Goal: Task Accomplishment & Management: Use online tool/utility

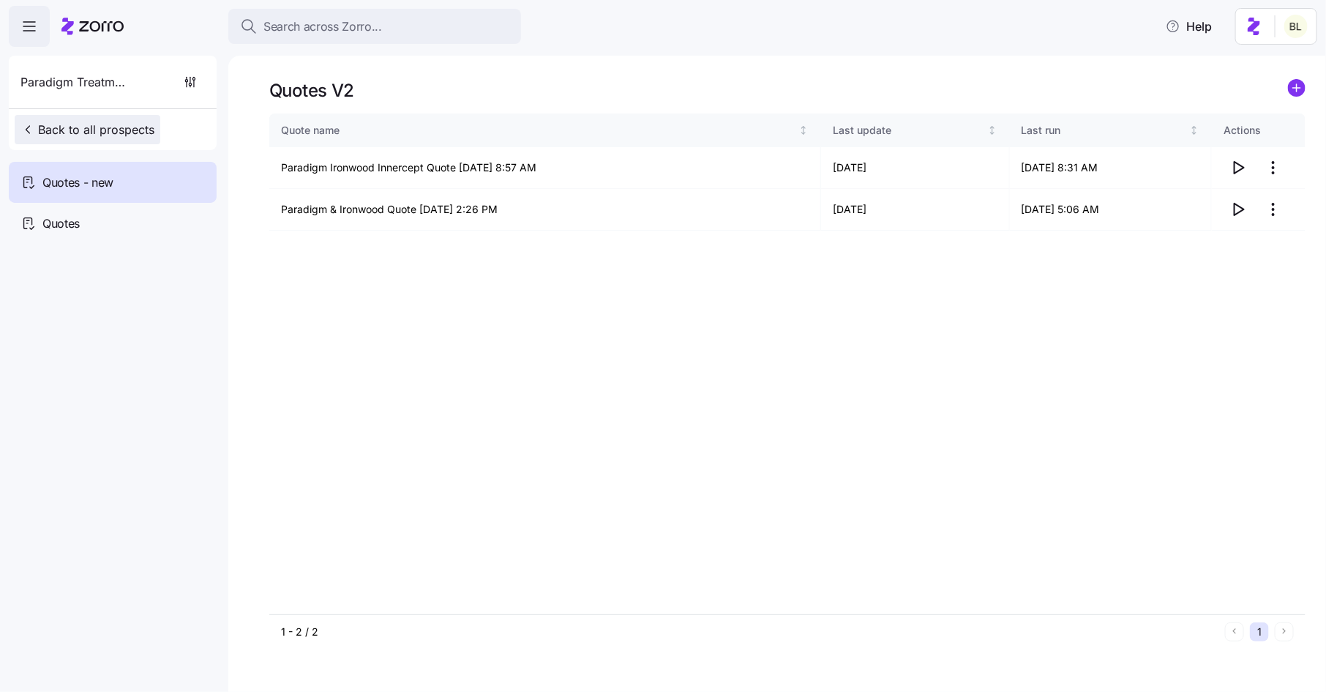
click at [119, 126] on span "Back to all prospects" at bounding box center [87, 130] width 134 height 18
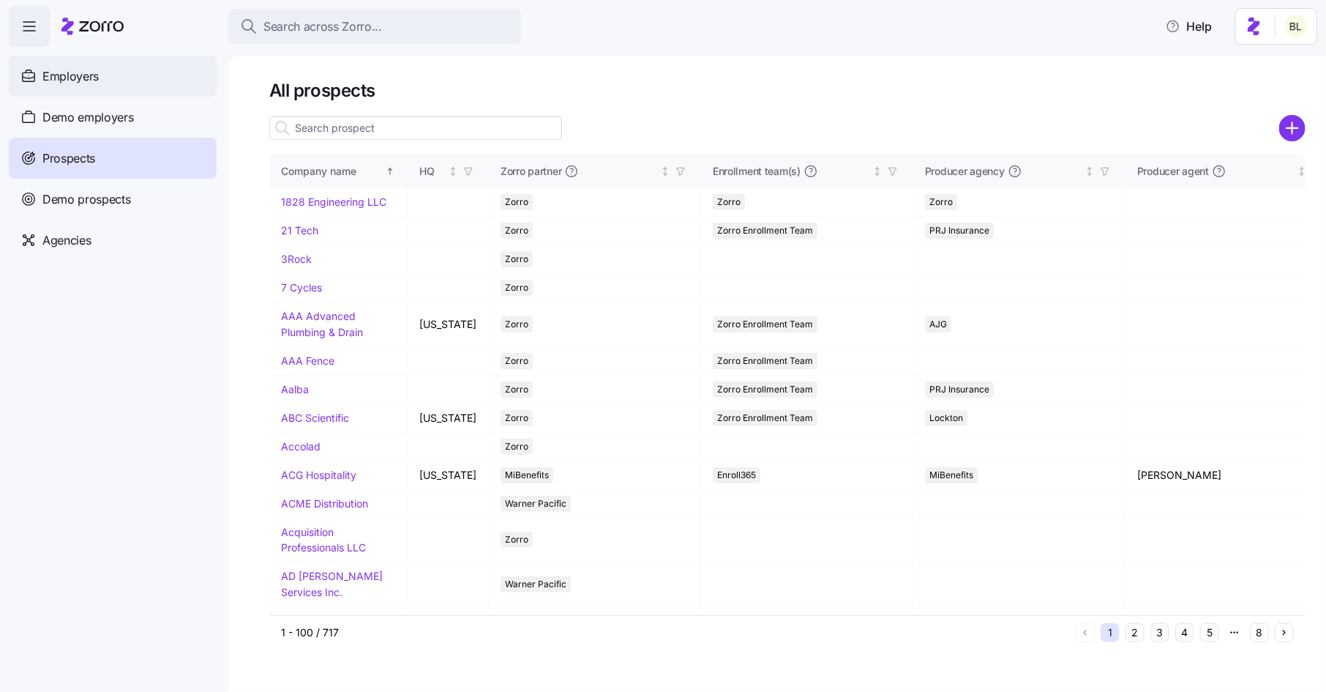
click at [109, 74] on div "Employers" at bounding box center [113, 76] width 208 height 41
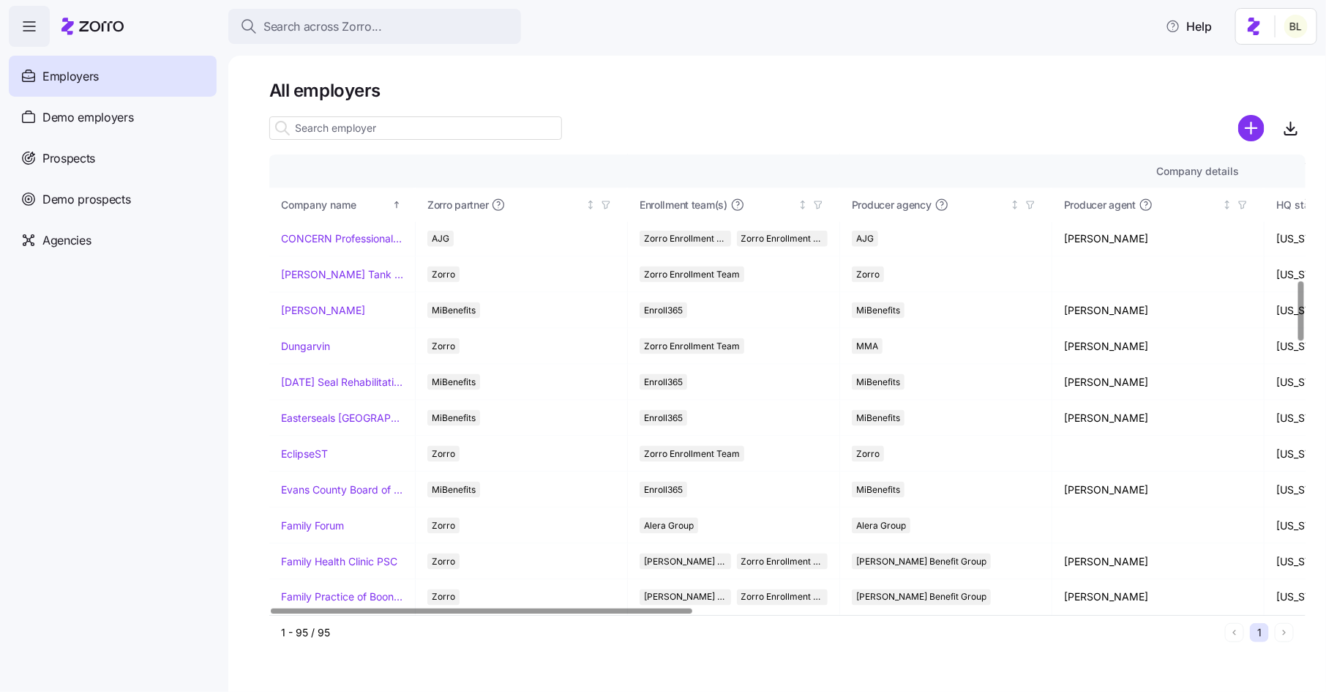
scroll to position [957, 0]
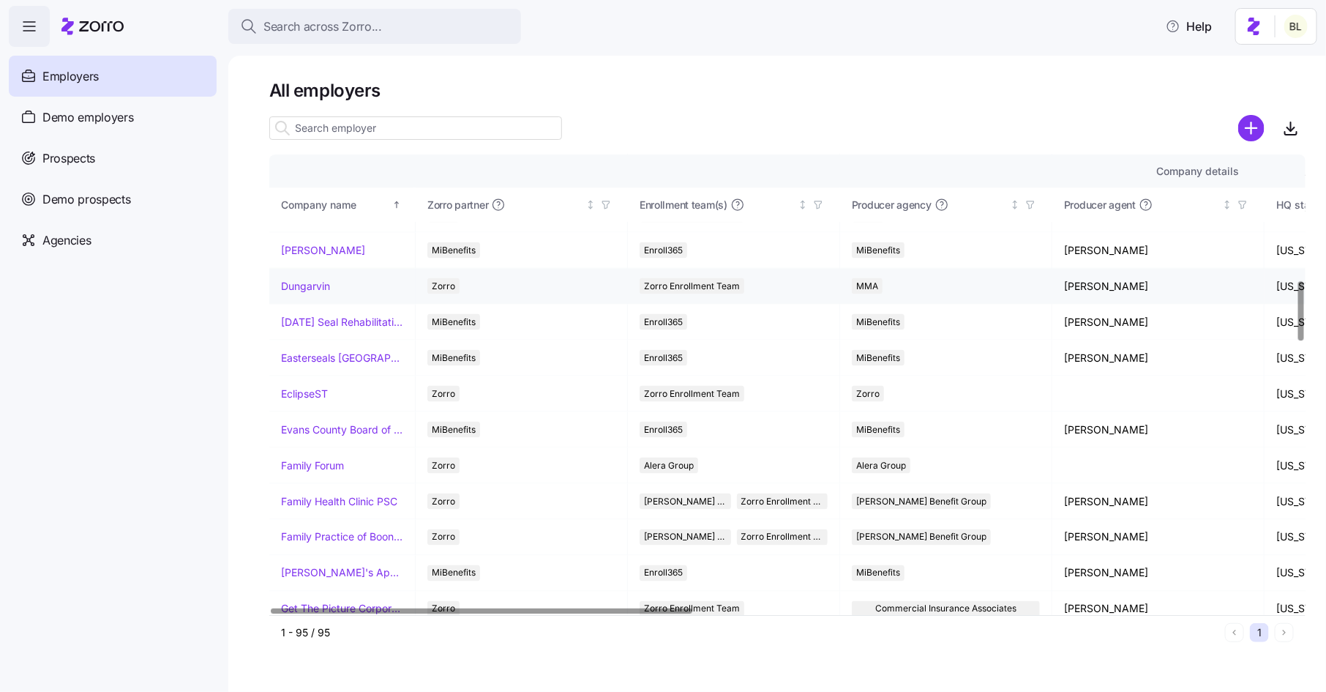
click at [310, 279] on link "Dungarvin" at bounding box center [305, 286] width 49 height 15
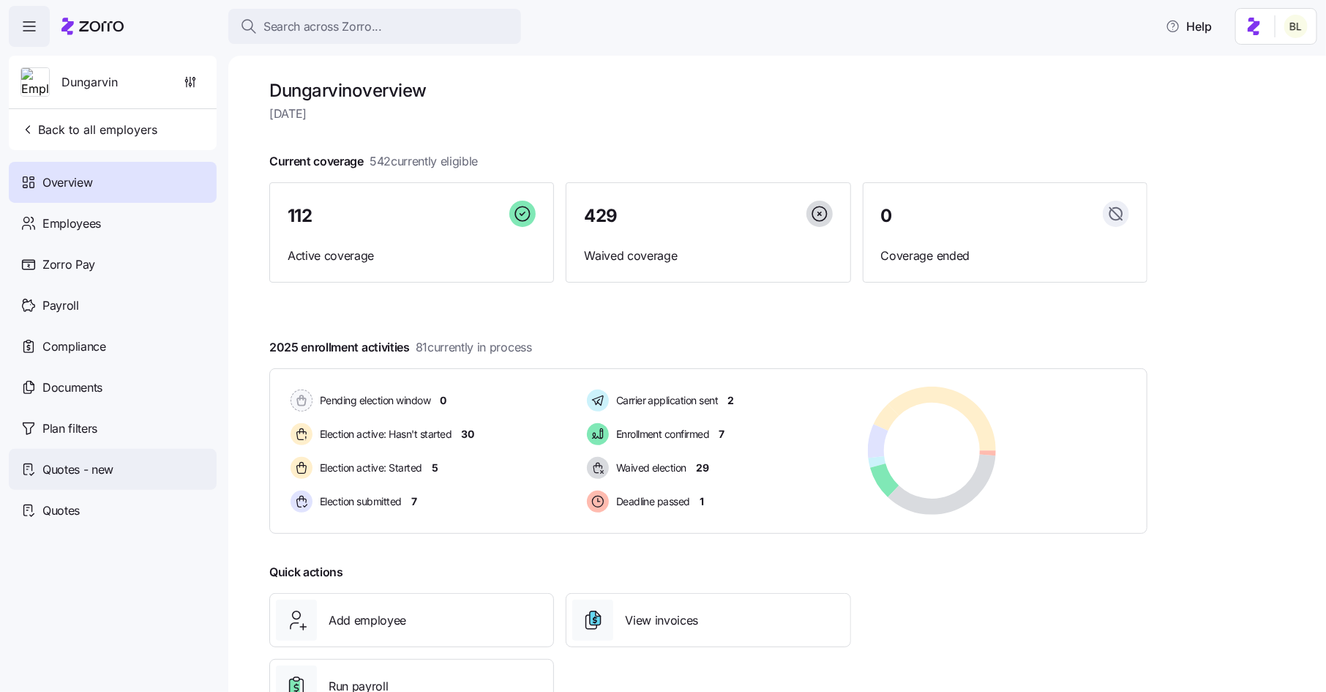
click at [110, 474] on span "Quotes - new" at bounding box center [77, 469] width 71 height 18
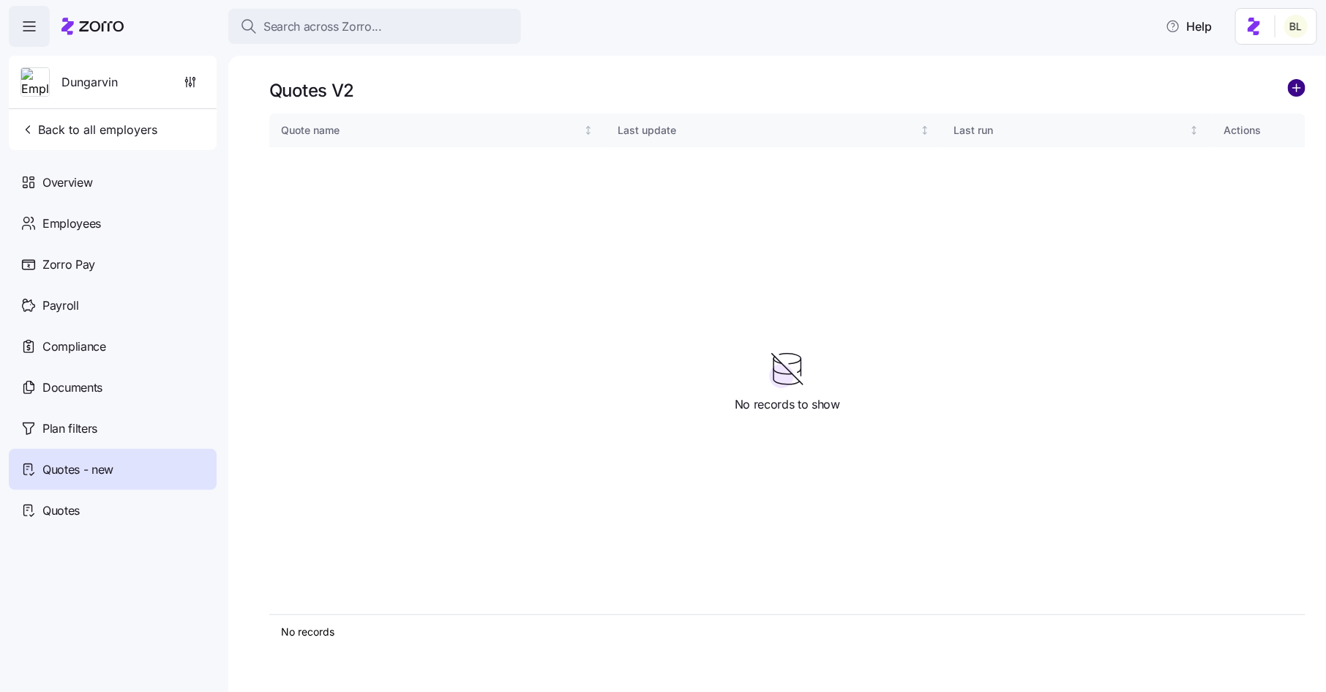
click at [1296, 94] on circle "add icon" at bounding box center [1297, 88] width 16 height 16
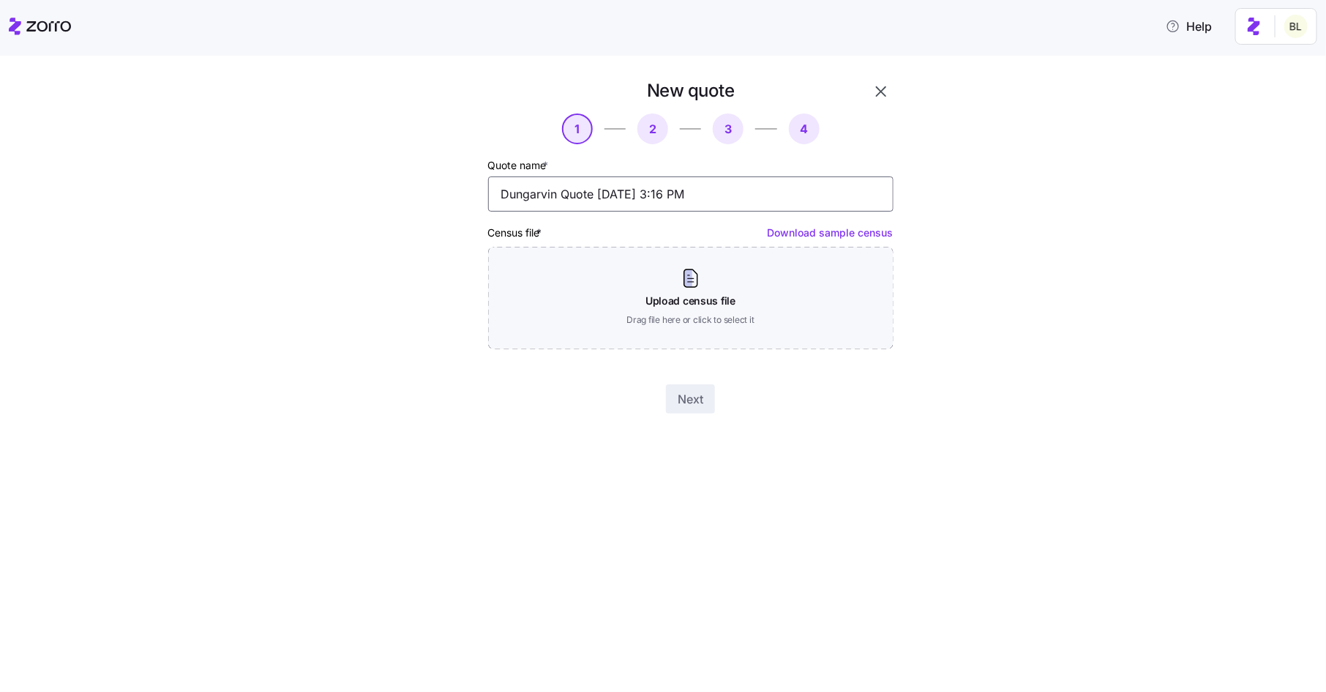
click at [566, 197] on input "Dungarvin Quote [DATE] 3:16 PM" at bounding box center [690, 193] width 405 height 35
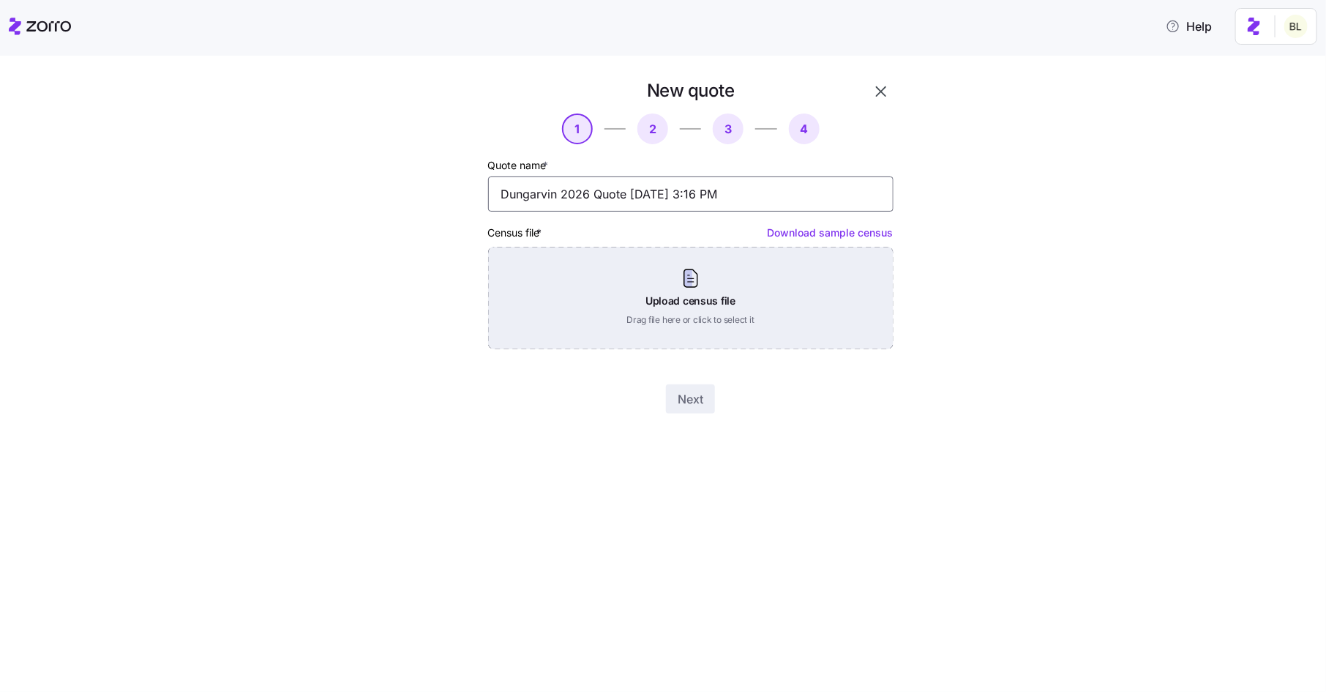
type input "Dungarvin 2026 Quote [DATE] 3:16 PM"
click at [690, 283] on div "Upload census file Drag file here or click to select it" at bounding box center [690, 298] width 405 height 102
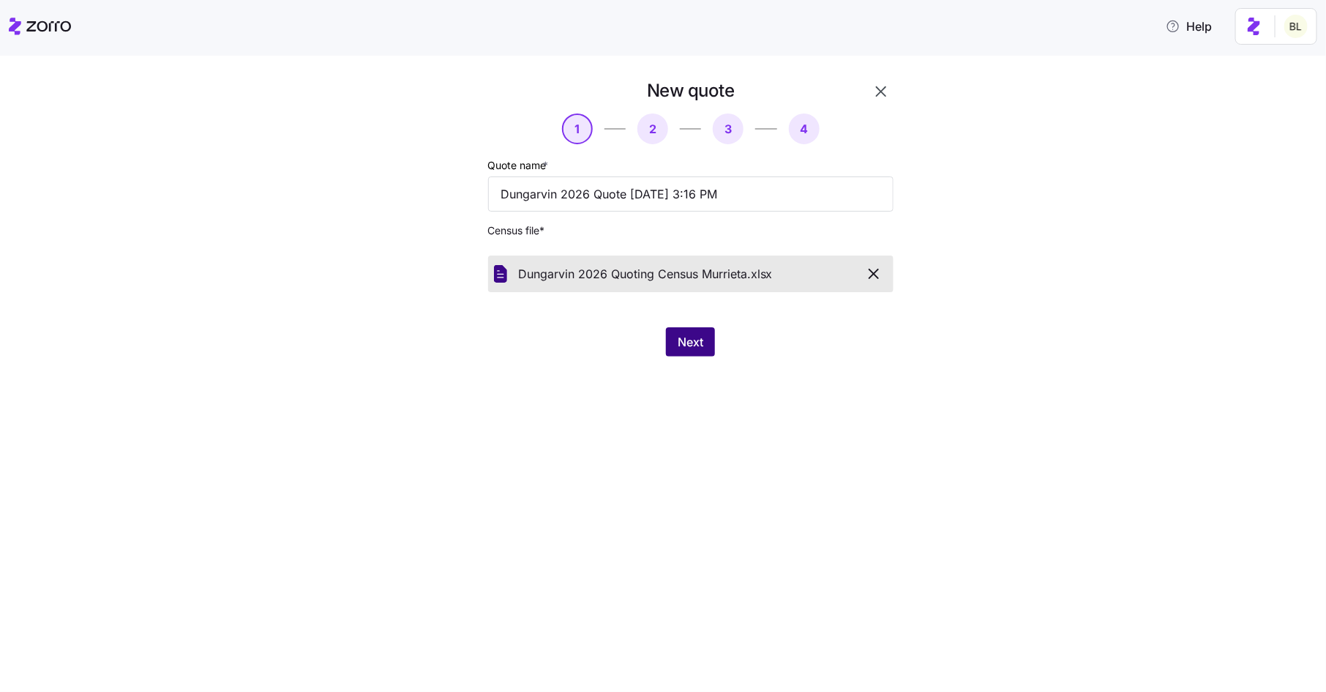
click at [698, 347] on span "Next" at bounding box center [691, 342] width 26 height 18
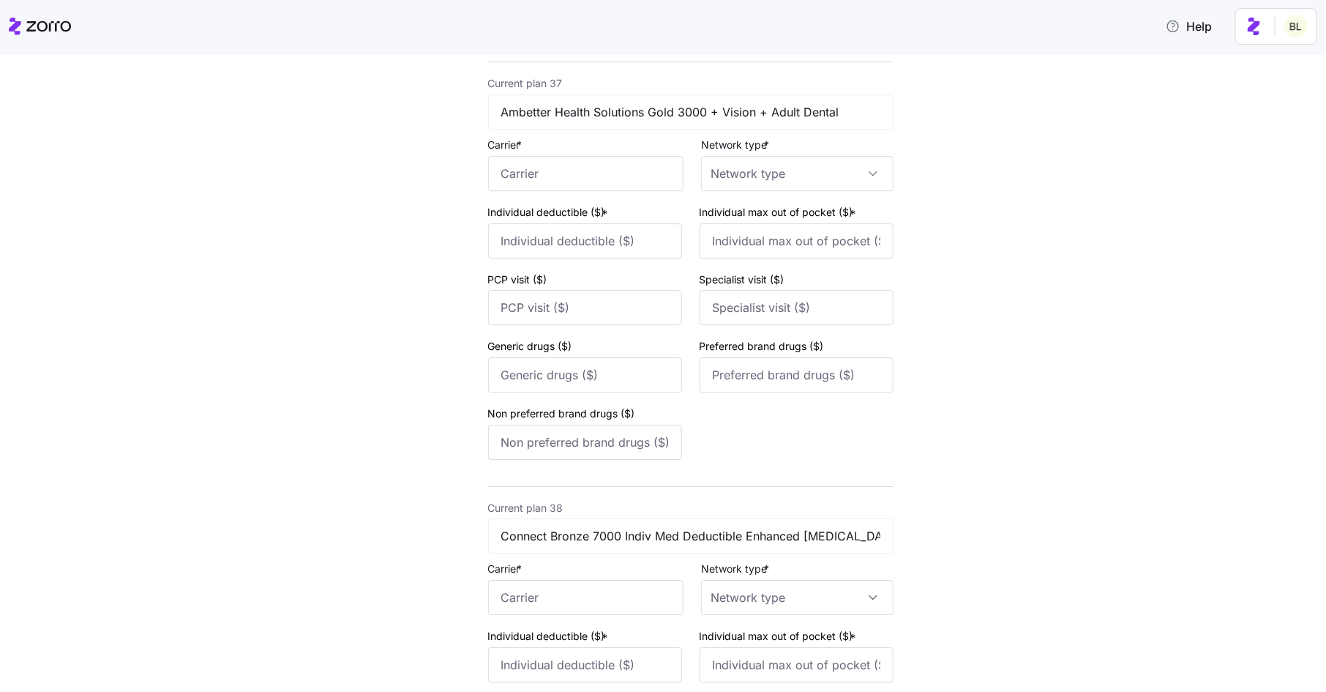
scroll to position [22635, 0]
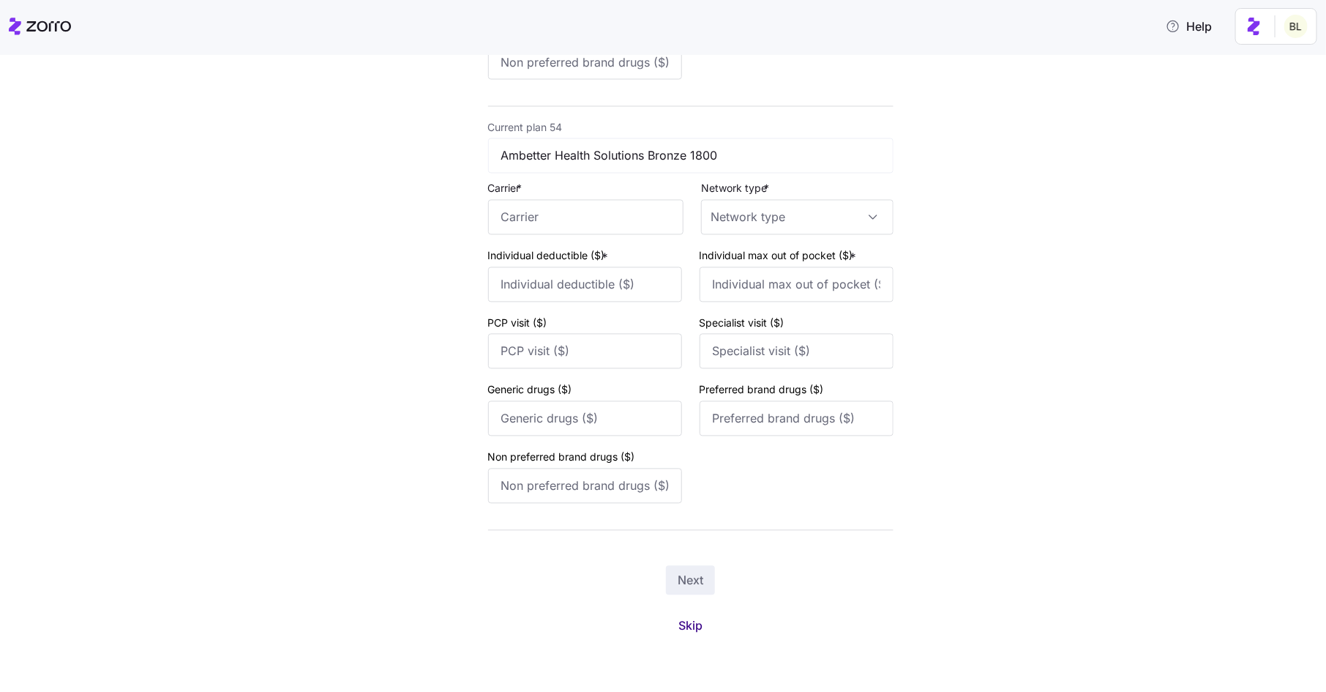
click at [689, 627] on span "Skip" at bounding box center [690, 626] width 24 height 18
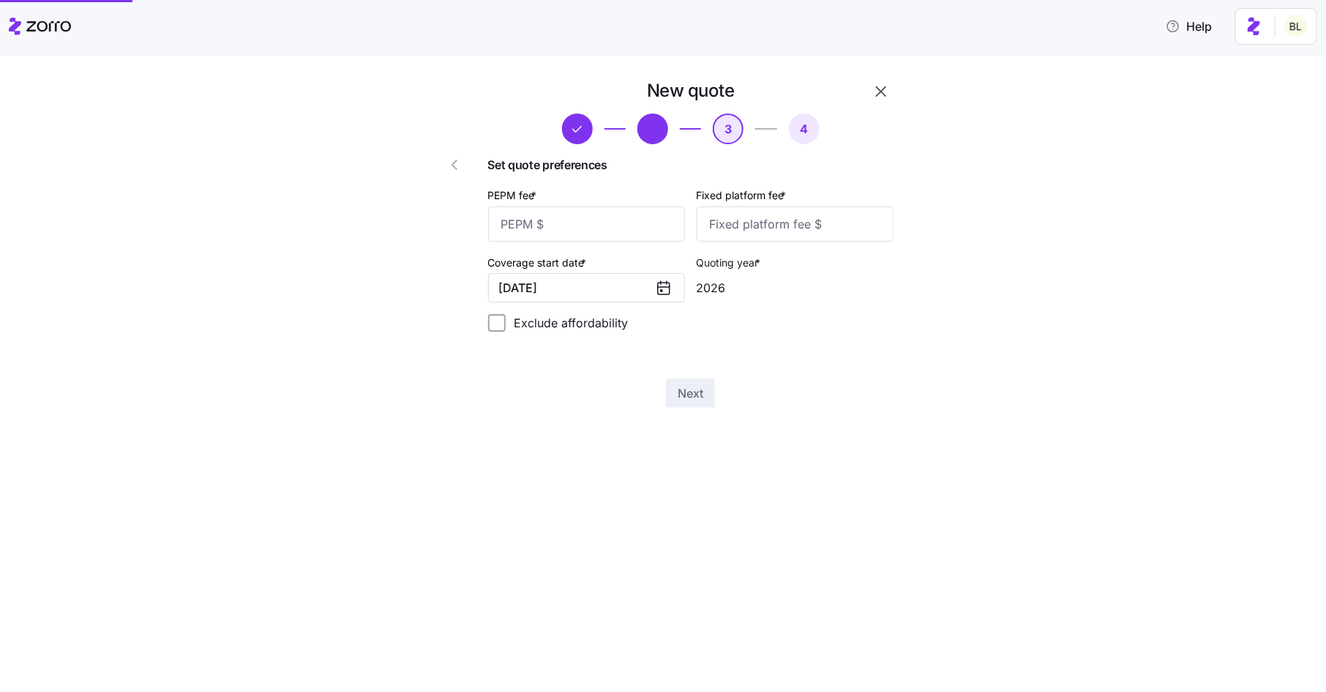
scroll to position [0, 0]
click at [610, 231] on input "PEPM fee *" at bounding box center [586, 223] width 197 height 35
type input "50"
type input "100"
click at [681, 389] on span "Next" at bounding box center [691, 393] width 26 height 18
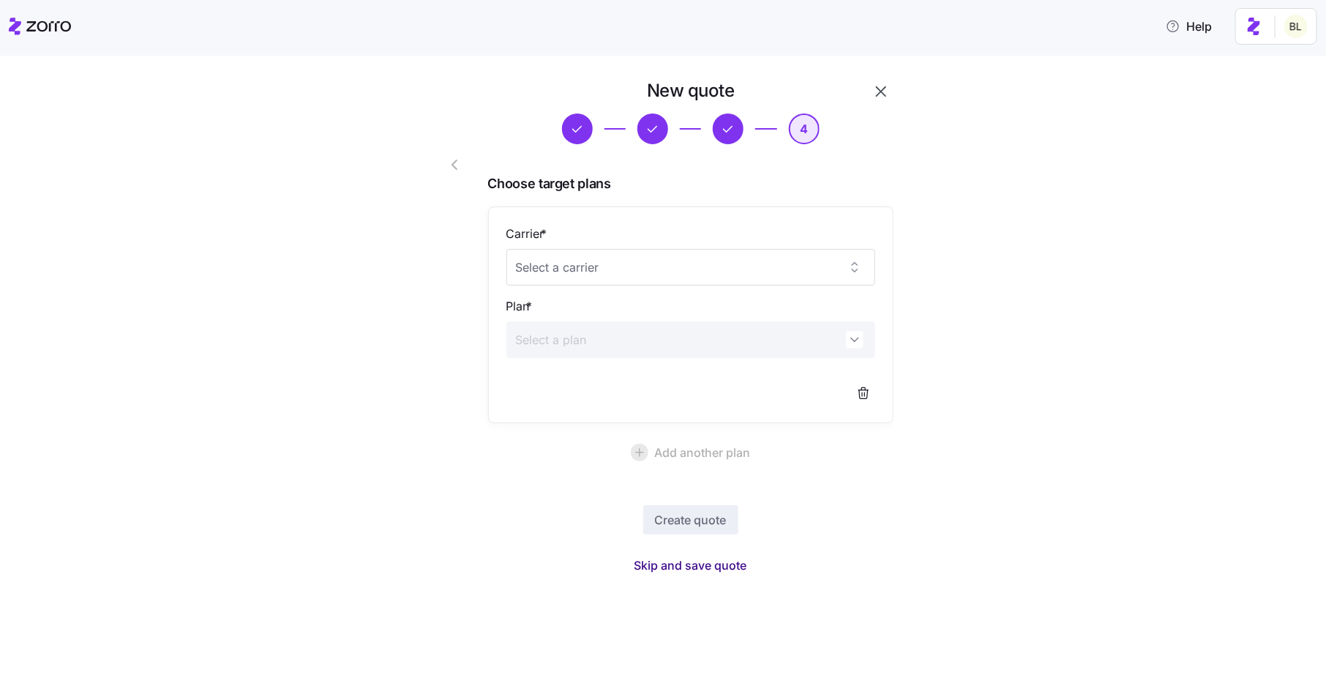
click at [682, 564] on span "Skip and save quote" at bounding box center [691, 565] width 113 height 18
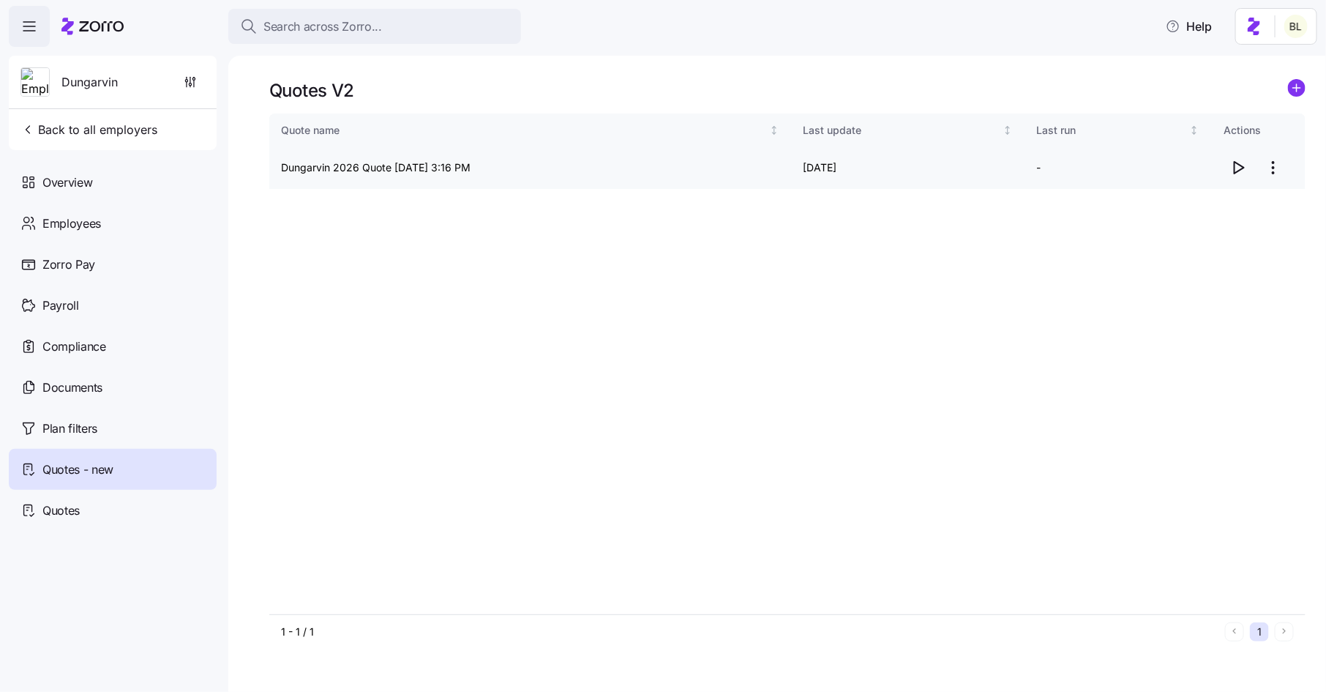
click at [1235, 162] on icon "button" at bounding box center [1240, 168] width 10 height 12
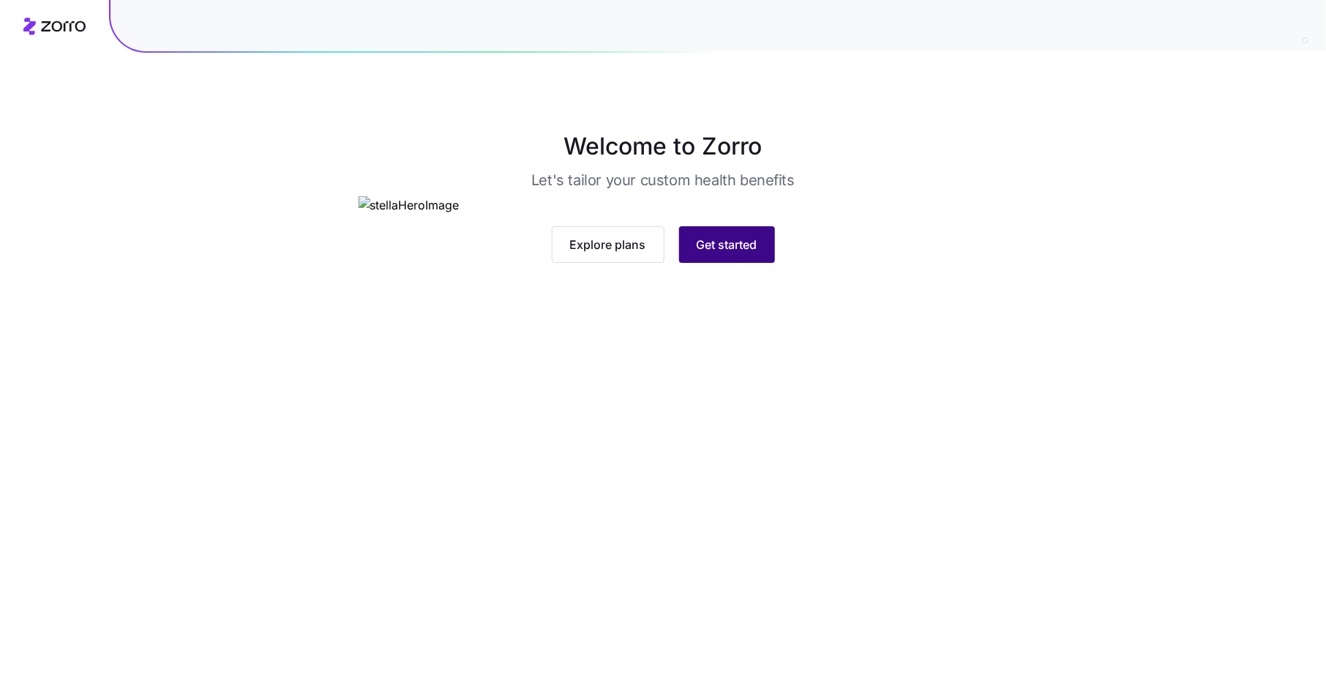
click at [722, 253] on span "Get started" at bounding box center [727, 245] width 61 height 18
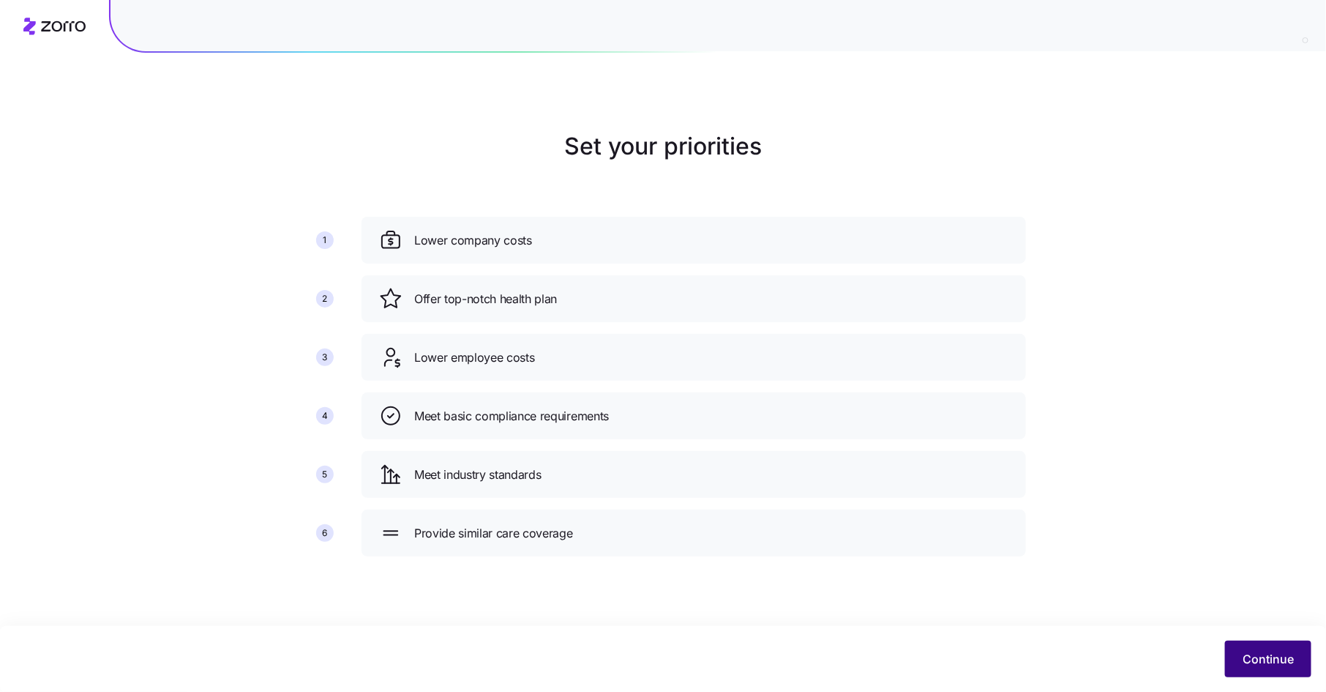
click at [1279, 657] on span "Continue" at bounding box center [1268, 659] width 51 height 18
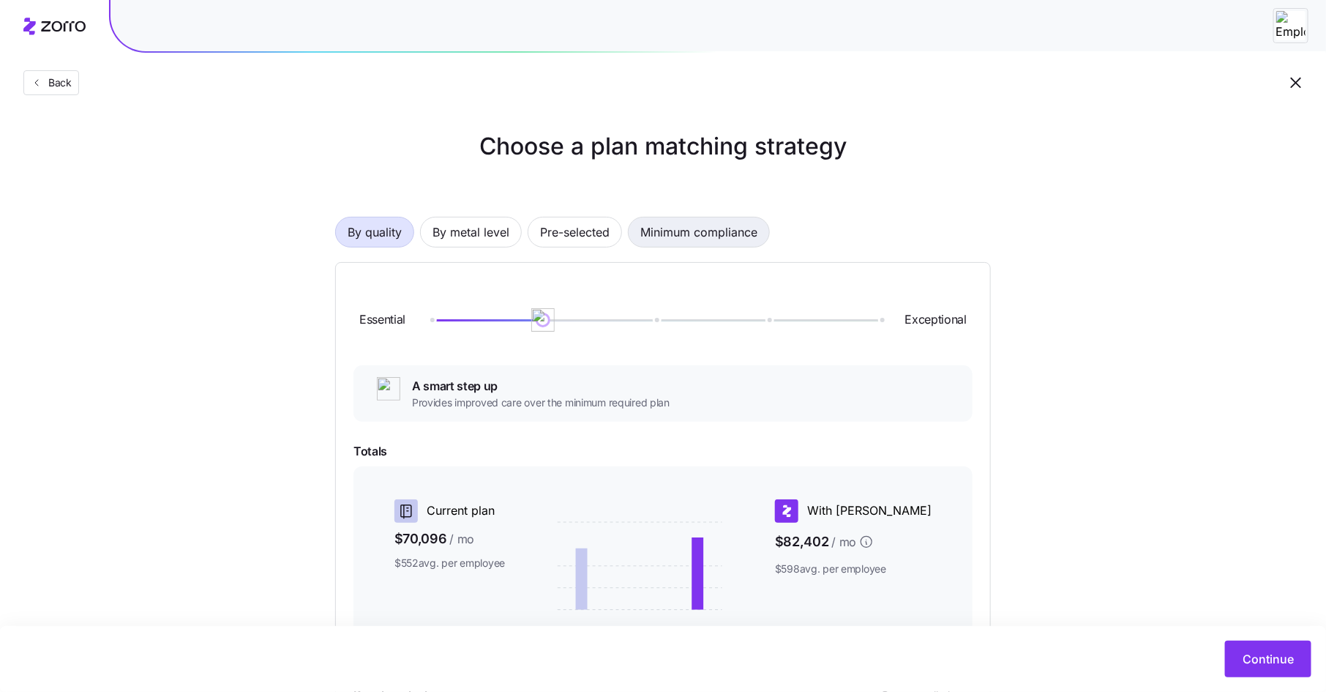
click at [700, 227] on span "Minimum compliance" at bounding box center [698, 231] width 117 height 29
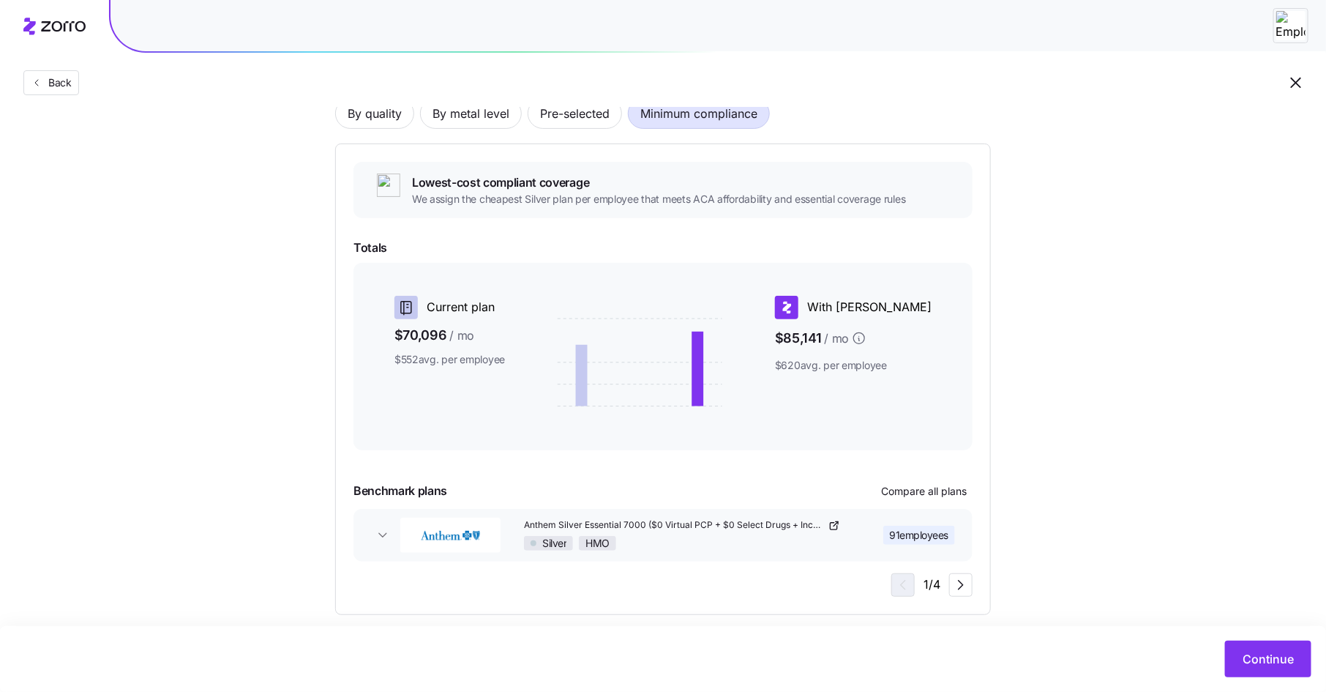
scroll to position [134, 0]
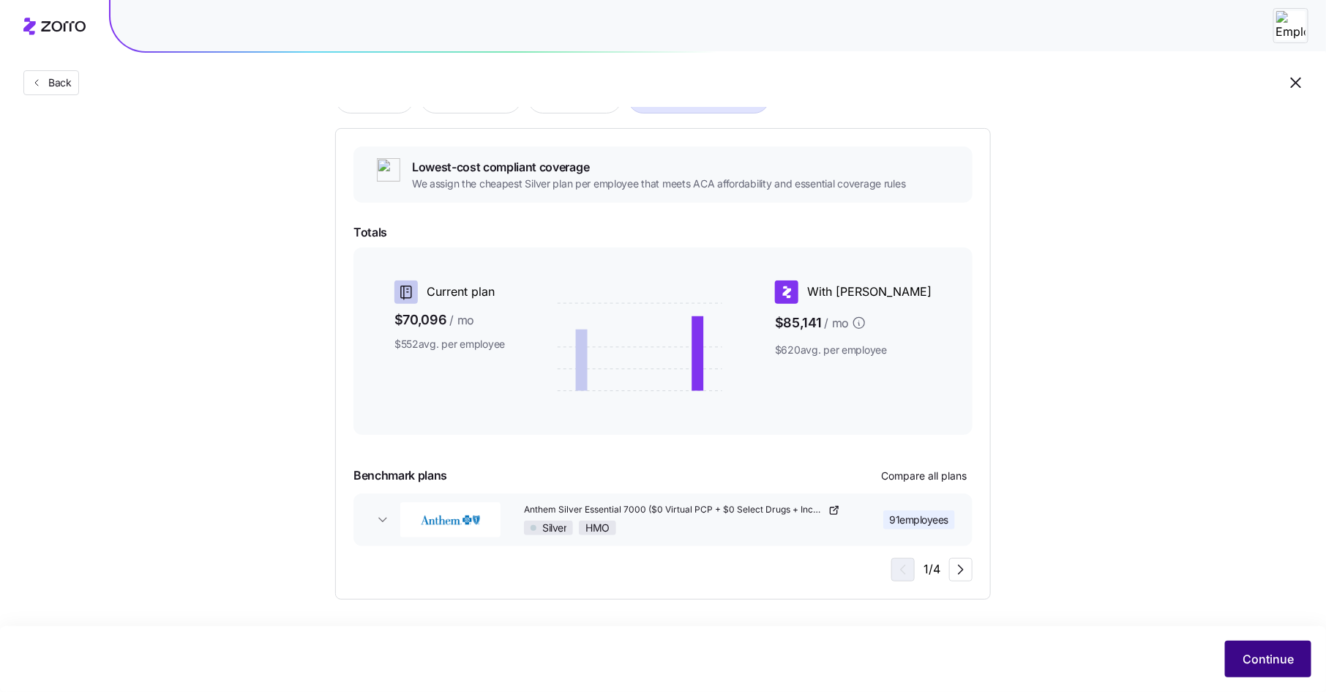
click at [1265, 654] on span "Continue" at bounding box center [1268, 659] width 51 height 18
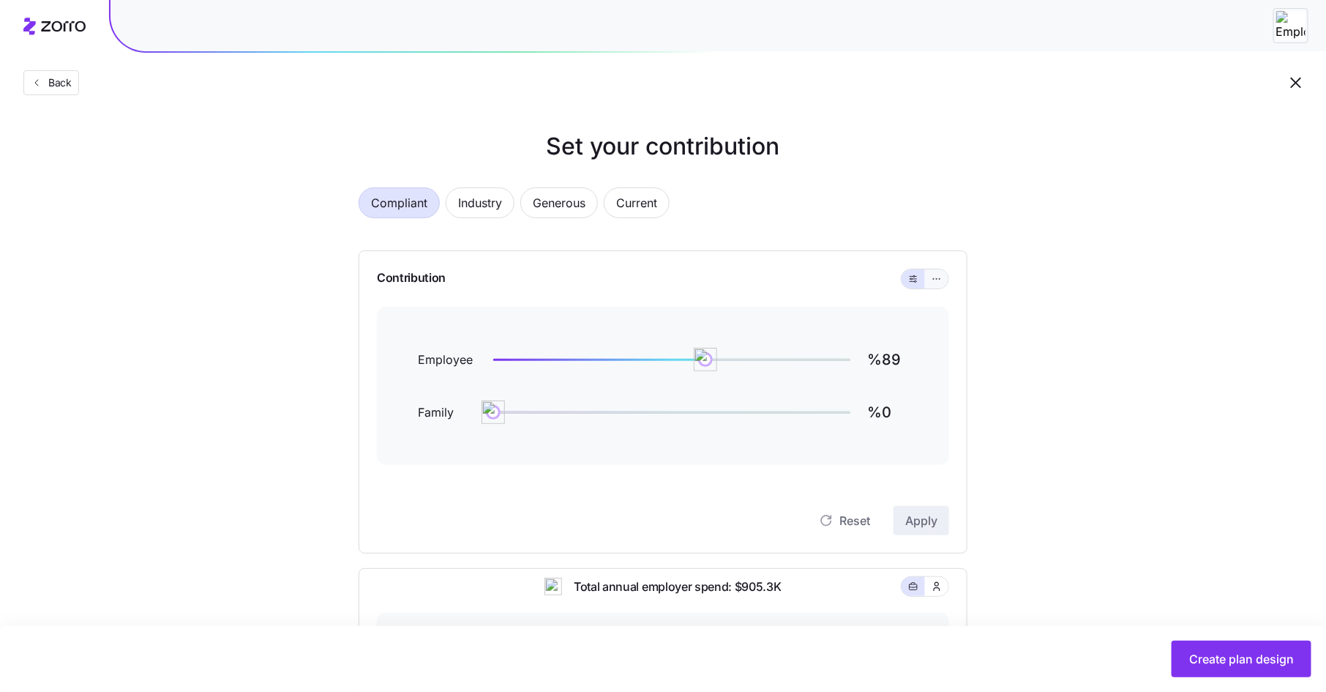
click at [934, 281] on icon "button" at bounding box center [937, 279] width 10 height 18
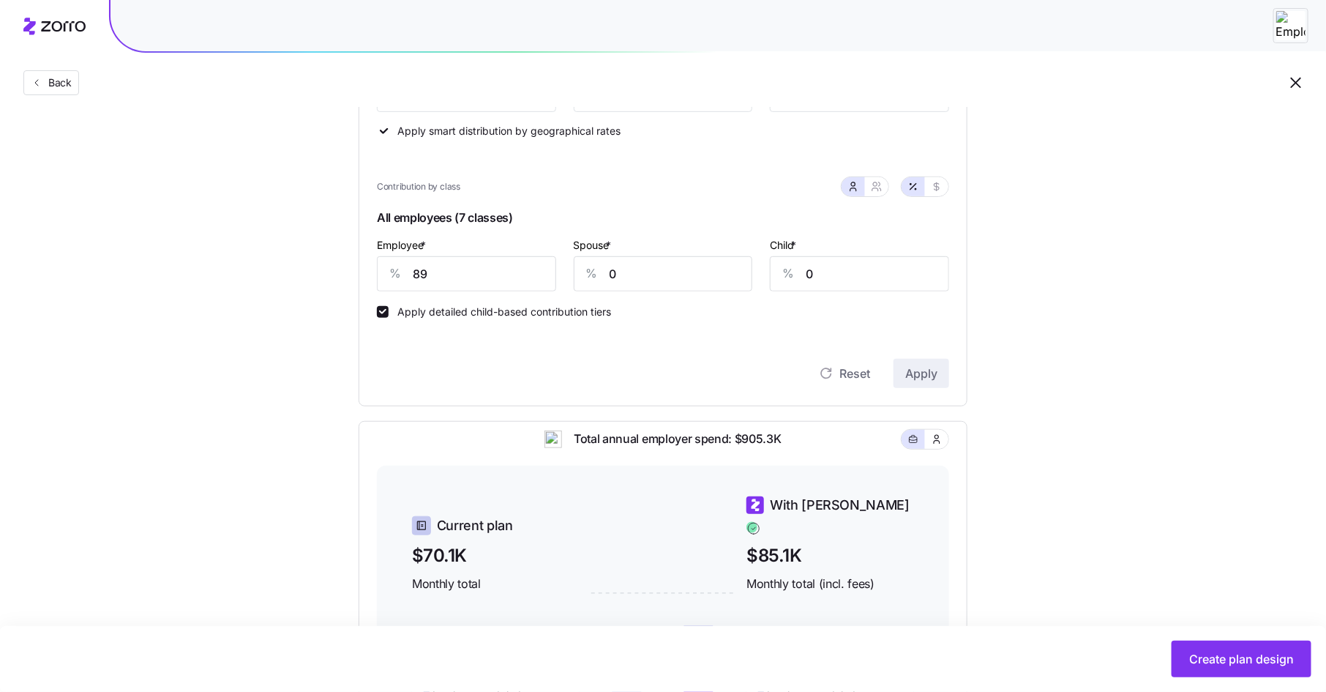
scroll to position [261, 0]
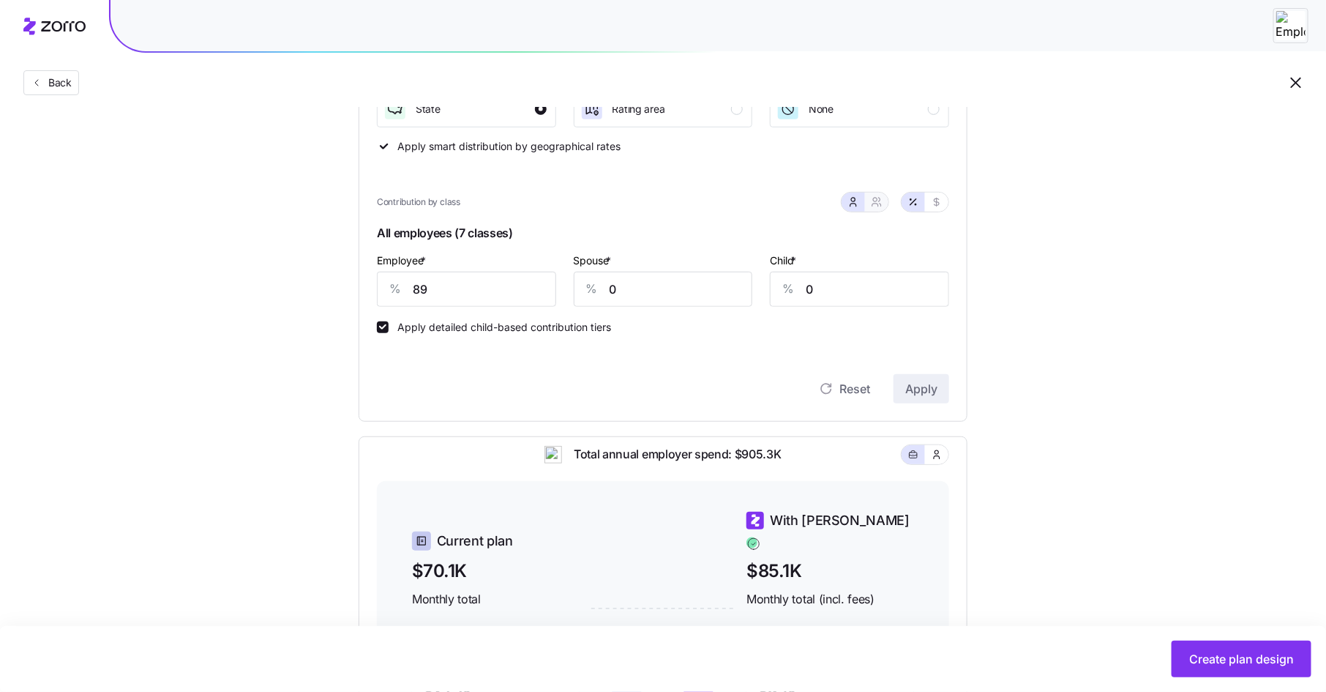
click at [886, 205] on button "button" at bounding box center [876, 201] width 23 height 19
type input "44"
type input "52"
click at [856, 203] on icon "button" at bounding box center [853, 204] width 6 height 3
type input "0"
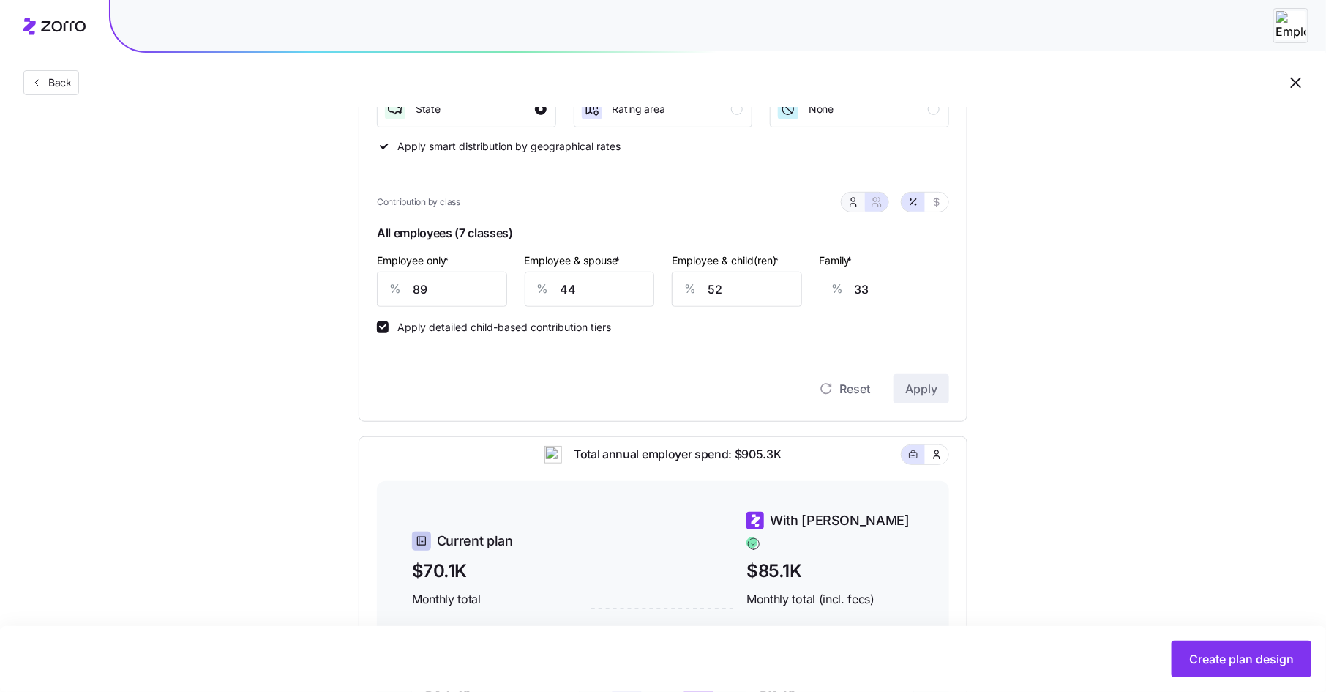
type input "0"
click at [935, 203] on icon "button" at bounding box center [937, 202] width 12 height 12
drag, startPoint x: 445, startPoint y: 291, endPoint x: 362, endPoint y: 291, distance: 83.4
click at [362, 291] on div "Contribution Classes Residential location State Rating area None Apply smart di…" at bounding box center [663, 205] width 609 height 433
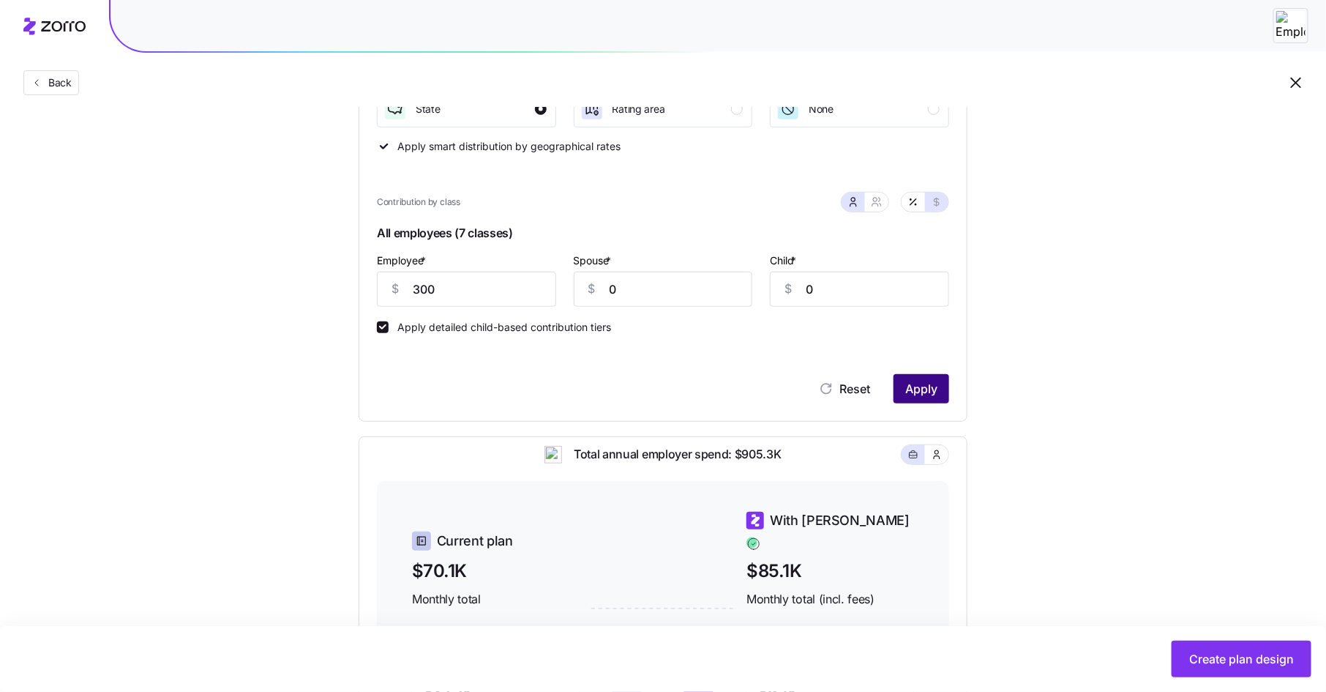
click at [935, 389] on span "Apply" at bounding box center [921, 389] width 32 height 18
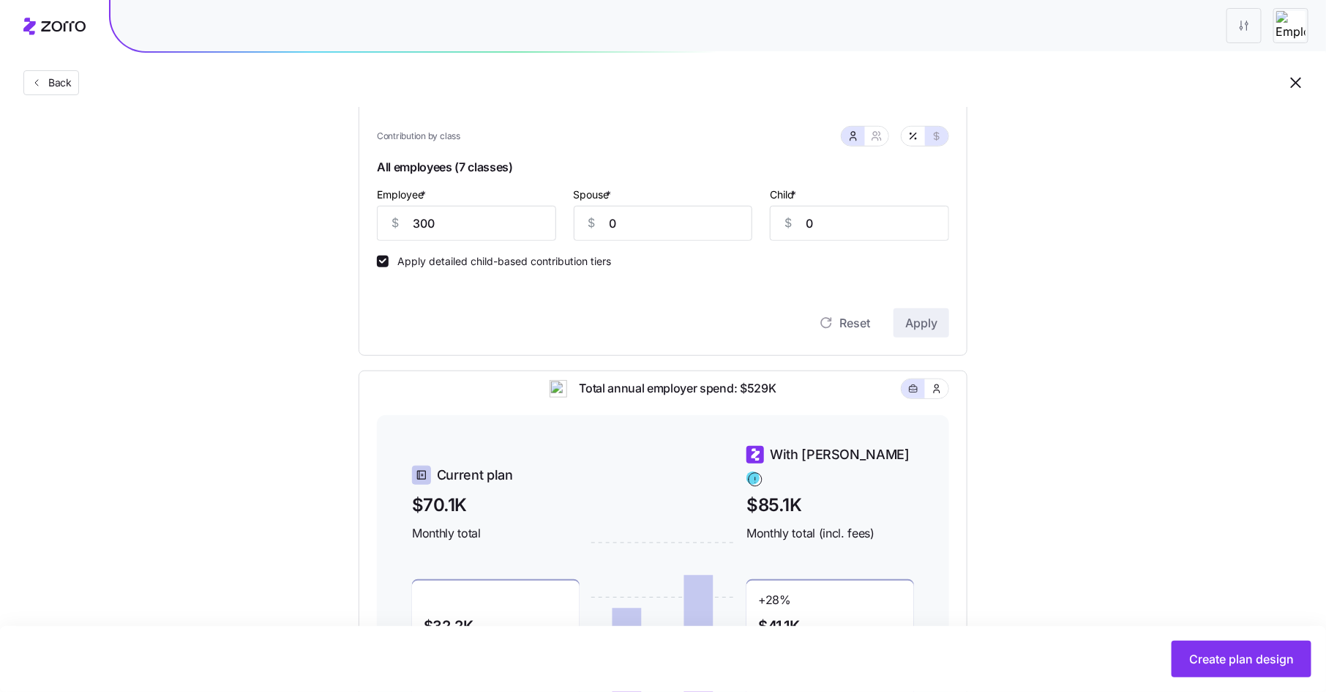
scroll to position [352, 0]
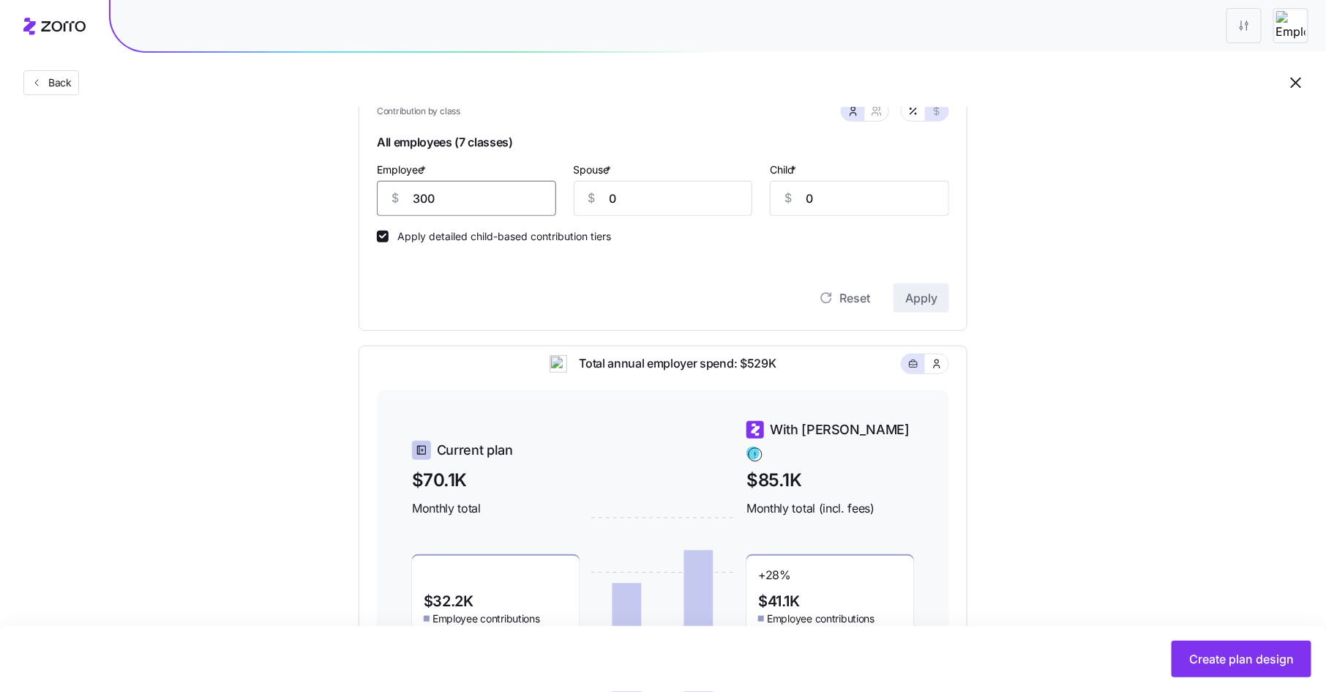
drag, startPoint x: 438, startPoint y: 200, endPoint x: 391, endPoint y: 199, distance: 46.8
click at [391, 199] on div "$ 300" at bounding box center [466, 198] width 179 height 35
click at [924, 294] on span "Apply" at bounding box center [921, 298] width 32 height 18
drag, startPoint x: 452, startPoint y: 200, endPoint x: 395, endPoint y: 200, distance: 57.1
click at [395, 200] on div "$ 330" at bounding box center [466, 198] width 179 height 35
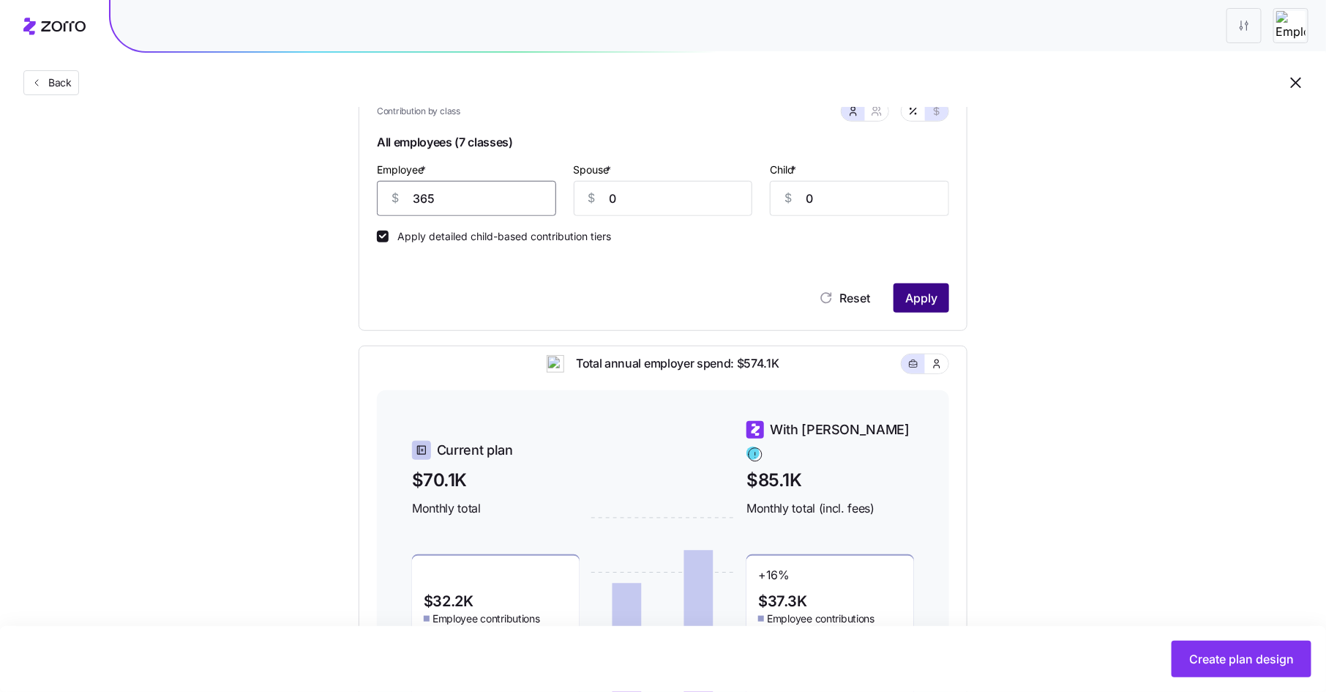
type input "365"
click at [922, 297] on span "Apply" at bounding box center [921, 298] width 32 height 18
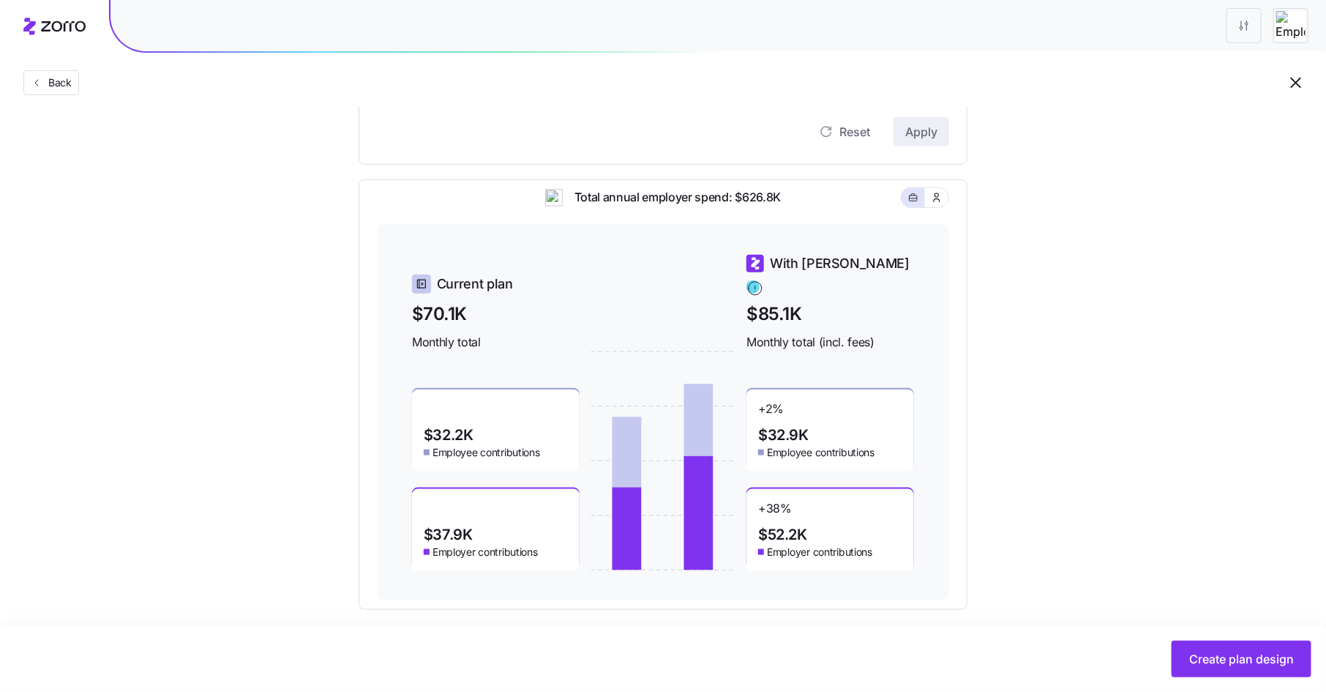
scroll to position [529, 0]
